Goal: Task Accomplishment & Management: Manage account settings

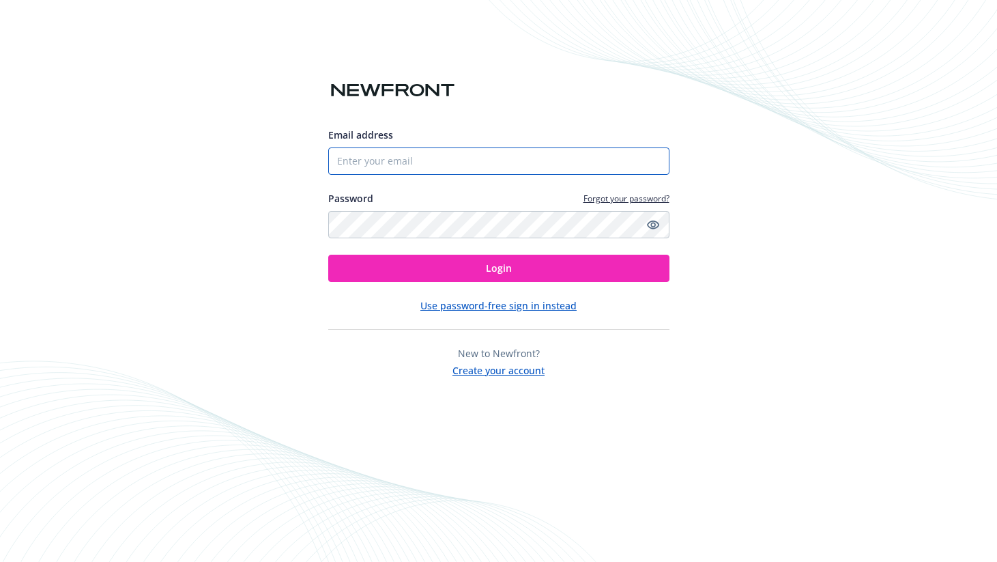
type input "[PERSON_NAME][EMAIL_ADDRESS][DOMAIN_NAME]"
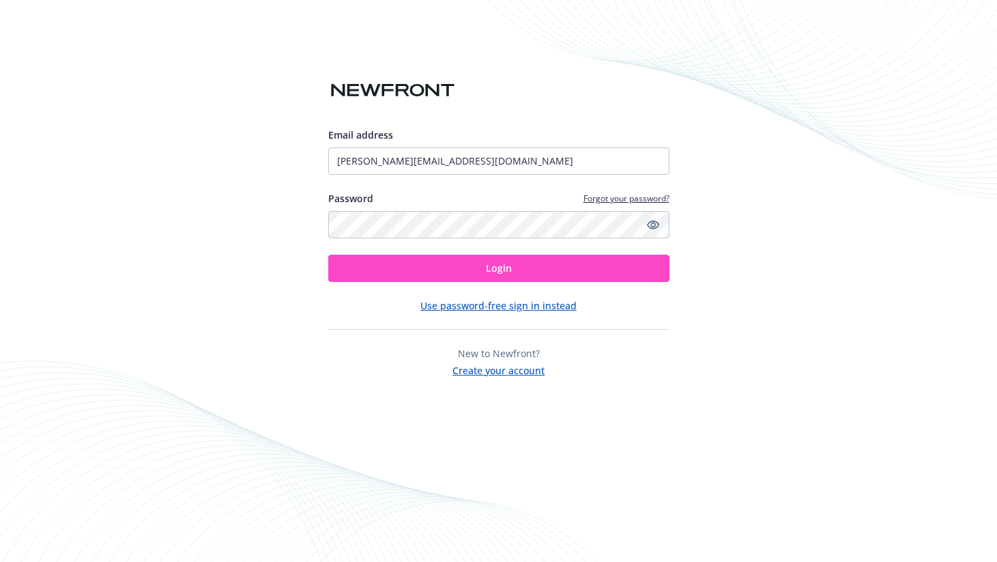
click at [403, 278] on button "Login" at bounding box center [498, 268] width 341 height 27
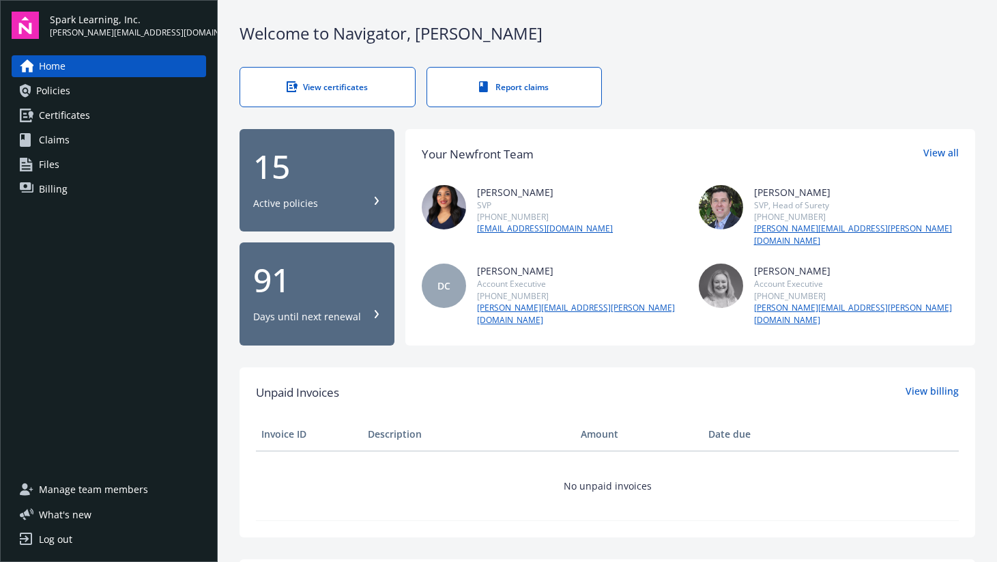
click at [83, 192] on link "Billing" at bounding box center [109, 189] width 194 height 22
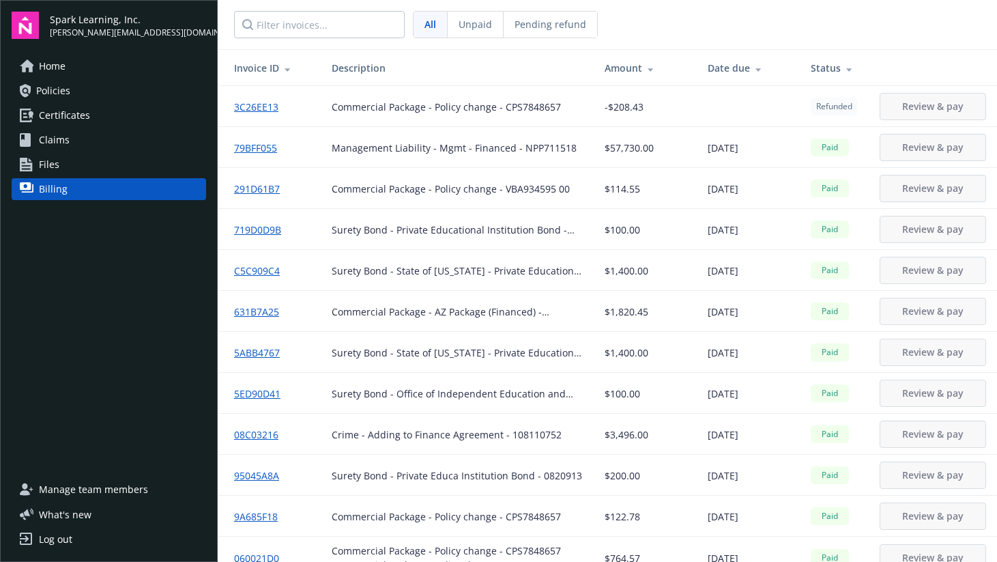
click at [471, 18] on span "Unpaid" at bounding box center [475, 24] width 33 height 14
